Goal: Transaction & Acquisition: Purchase product/service

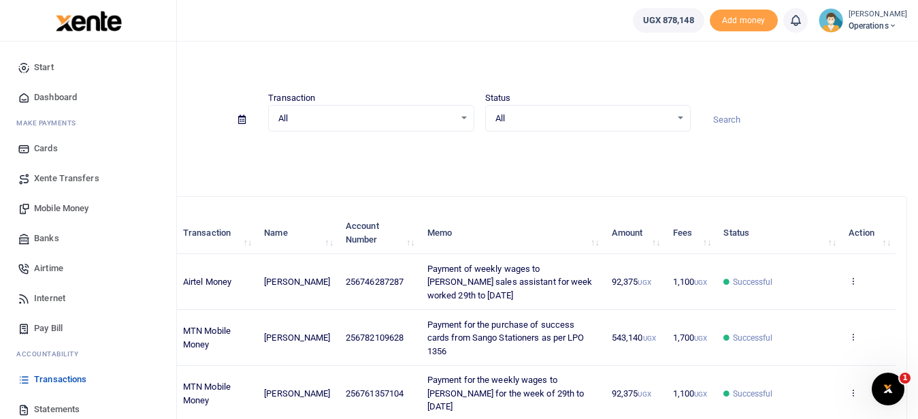
click at [65, 212] on span "Mobile Money" at bounding box center [61, 208] width 54 height 14
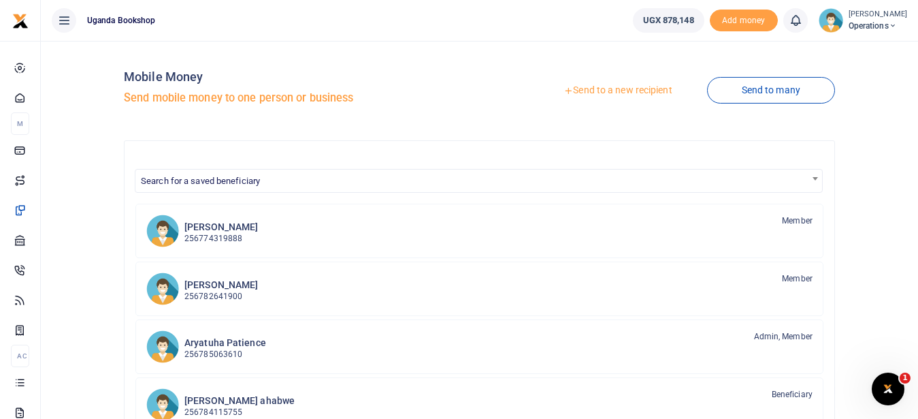
click at [608, 93] on link "Send to a new recipient" at bounding box center [618, 90] width 178 height 24
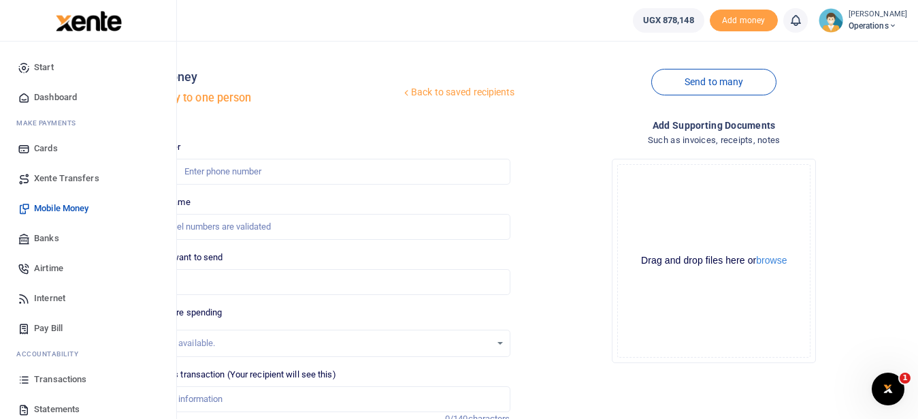
click at [88, 381] on link "Transactions" at bounding box center [88, 379] width 154 height 30
